Goal: Task Accomplishment & Management: Manage account settings

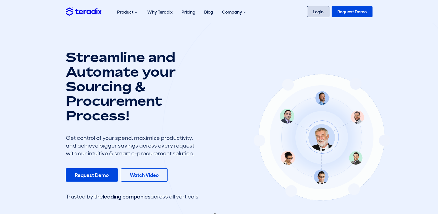
click at [322, 13] on link "Login" at bounding box center [318, 11] width 22 height 11
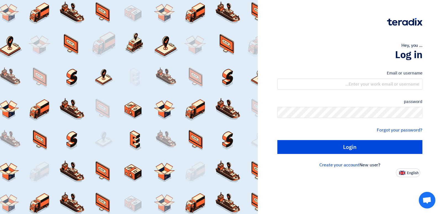
click at [348, 51] on h1 "Log in" at bounding box center [349, 55] width 145 height 12
click at [324, 46] on div "Hey, you ..." at bounding box center [349, 45] width 145 height 7
